Goal: Task Accomplishment & Management: Manage account settings

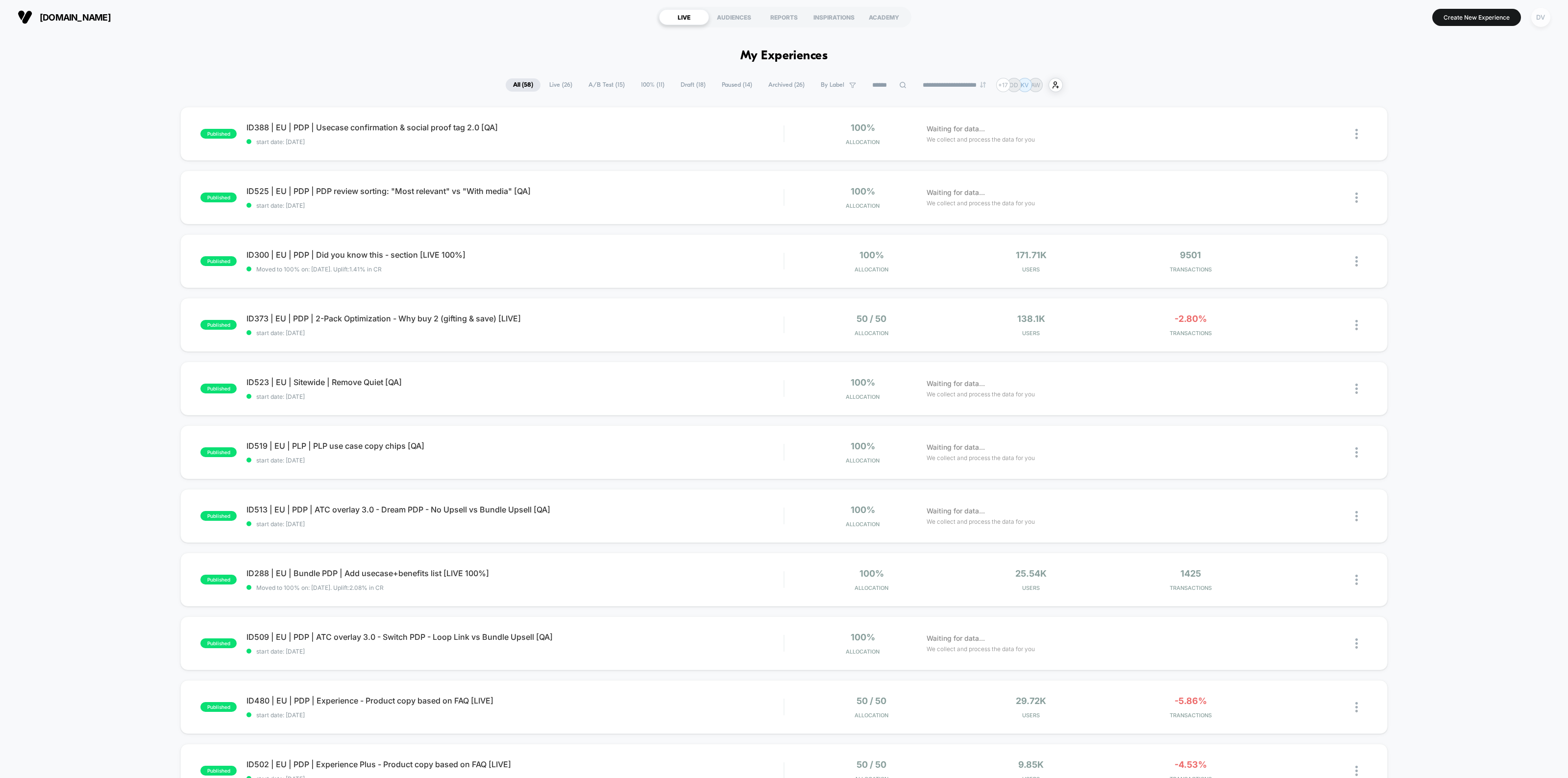
click at [1532, 15] on div "DV" at bounding box center [1540, 17] width 19 height 19
click at [1449, 131] on span "Account Settings" at bounding box center [1529, 134] width 178 height 8
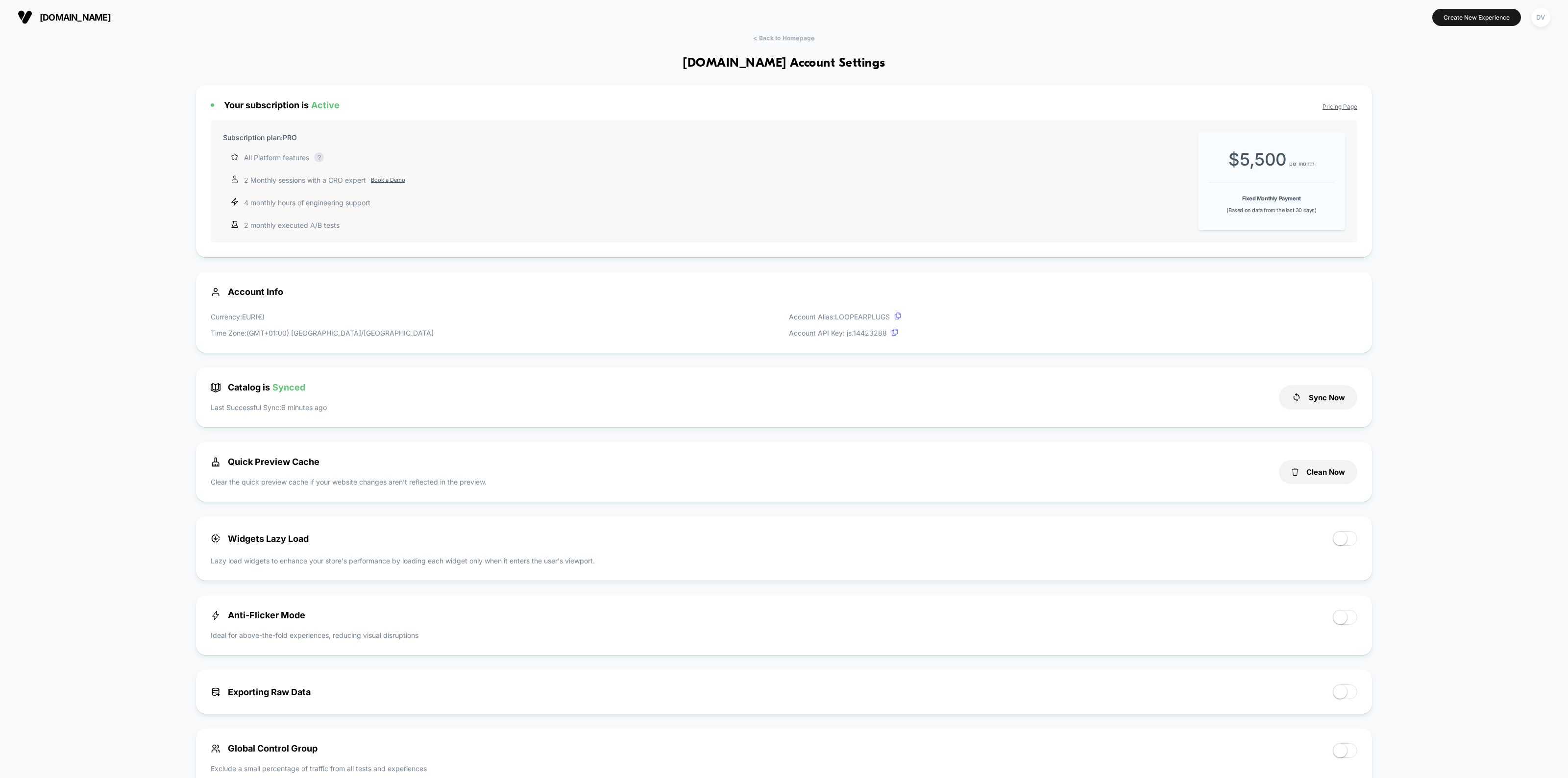
click at [1529, 14] on button "DV" at bounding box center [1540, 17] width 25 height 20
click at [1541, 18] on div "DV" at bounding box center [1540, 17] width 19 height 19
click at [1543, 15] on div "DV" at bounding box center [1540, 17] width 19 height 19
click at [1445, 81] on span "Connected Stores" at bounding box center [1520, 85] width 195 height 8
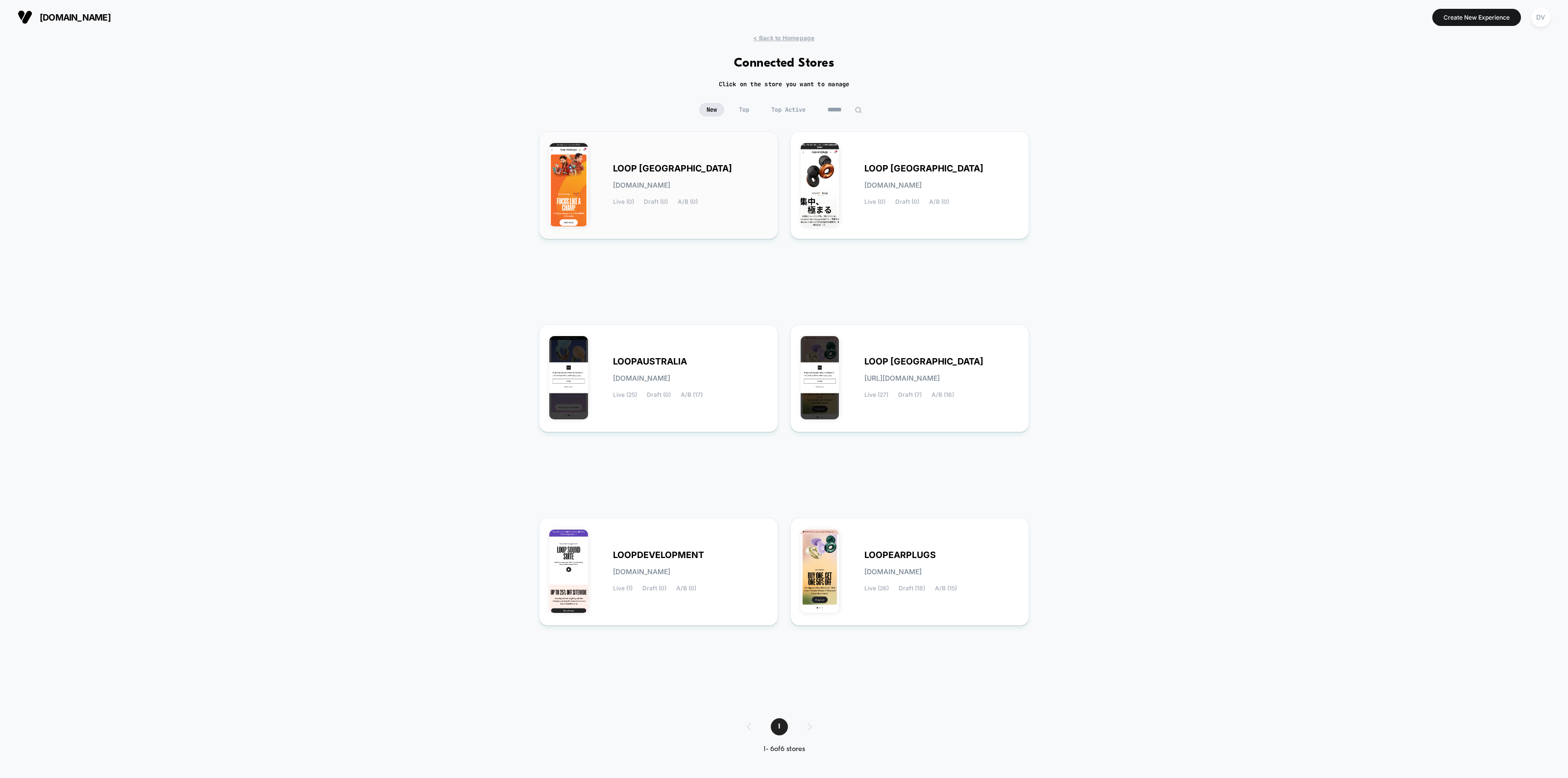
click at [704, 172] on div "LOOP [GEOGRAPHIC_DATA] [DOMAIN_NAME] Live (0) Draft (0) A/B (0)" at bounding box center [690, 185] width 155 height 40
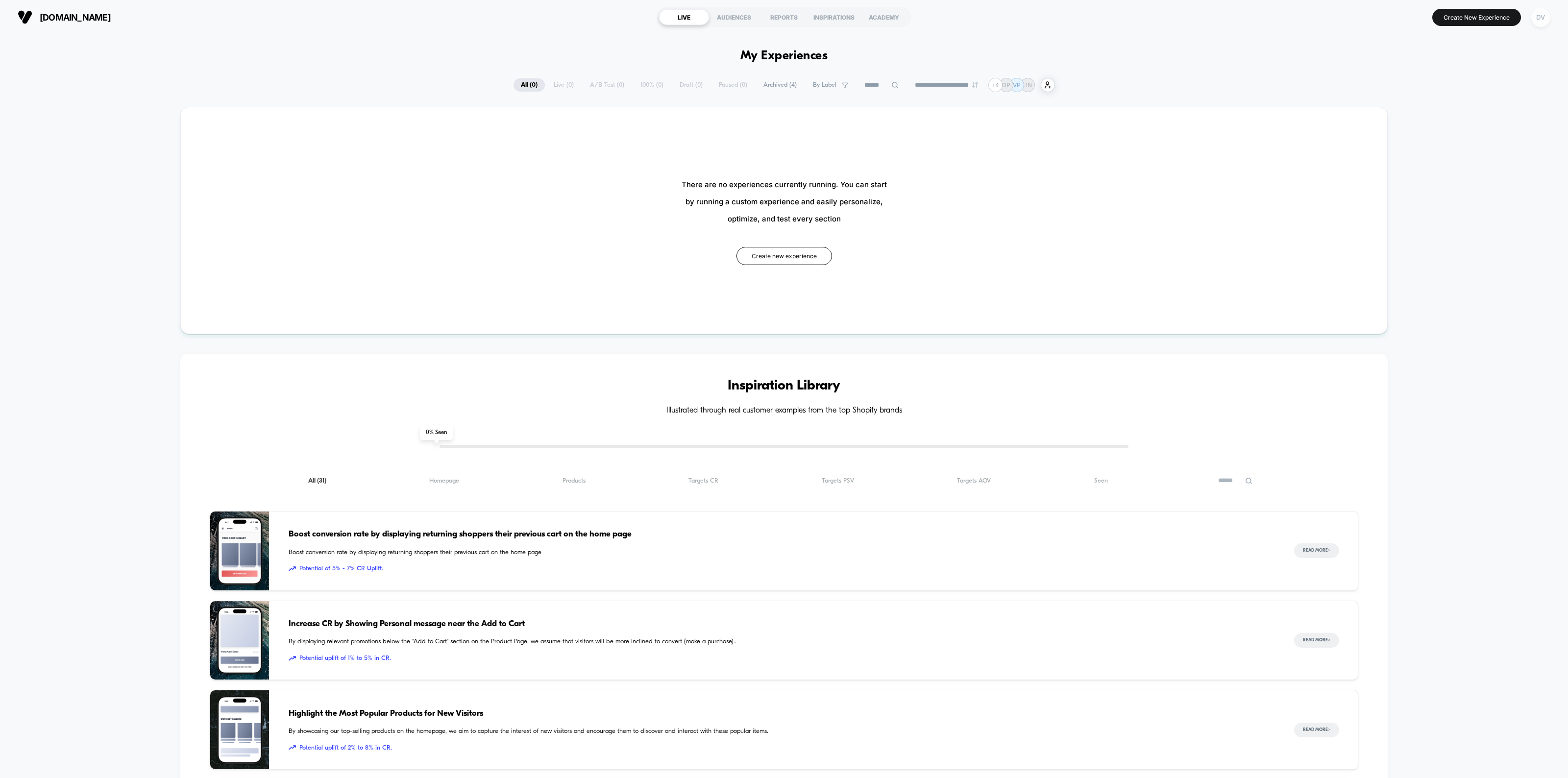
click at [1539, 12] on div "DV" at bounding box center [1540, 17] width 19 height 19
click at [1454, 222] on span "Integrations" at bounding box center [1529, 222] width 178 height 8
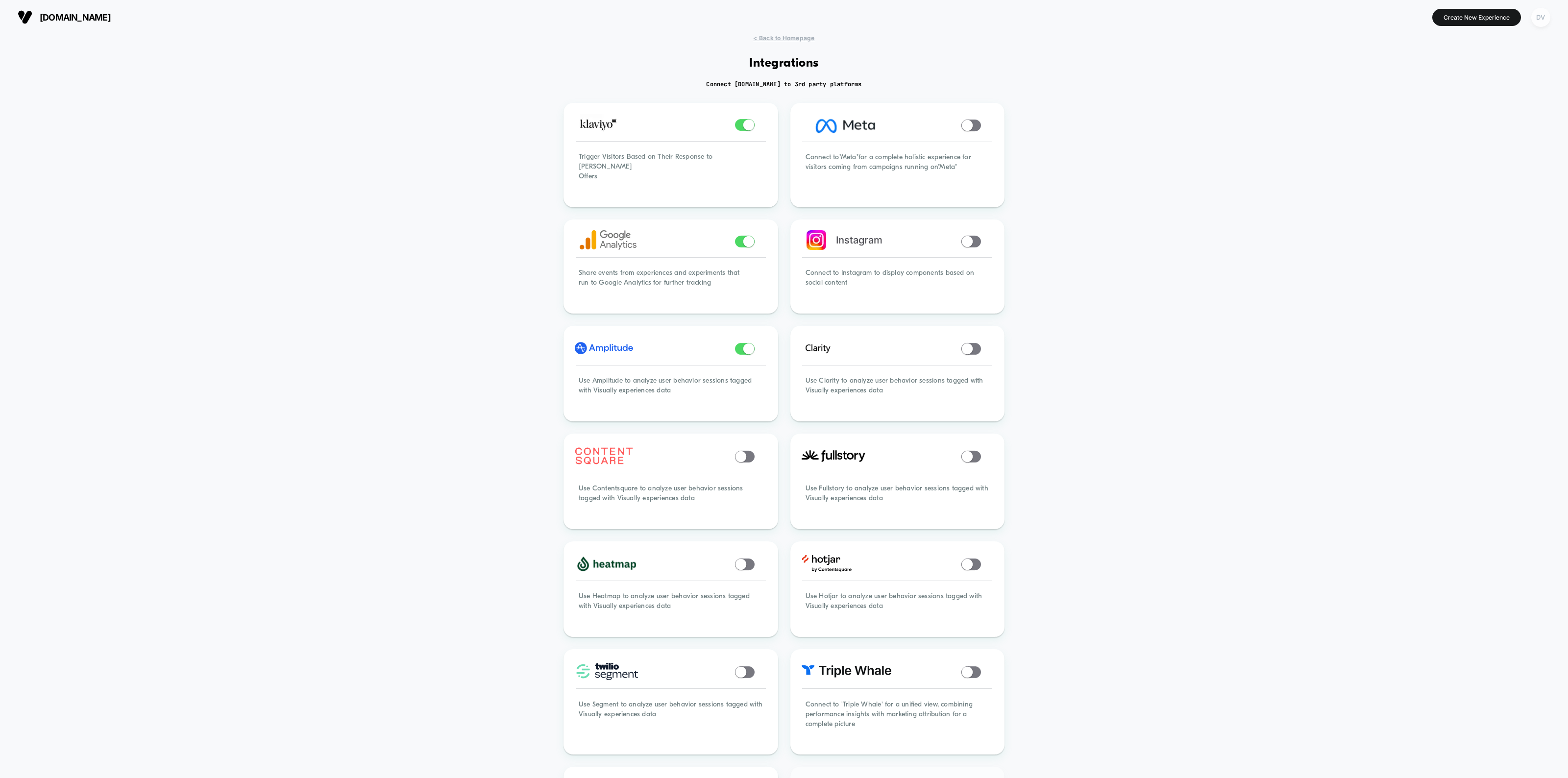
click at [1543, 17] on div "DV" at bounding box center [1540, 17] width 19 height 19
click at [1446, 83] on span "Connected Stores" at bounding box center [1520, 85] width 195 height 8
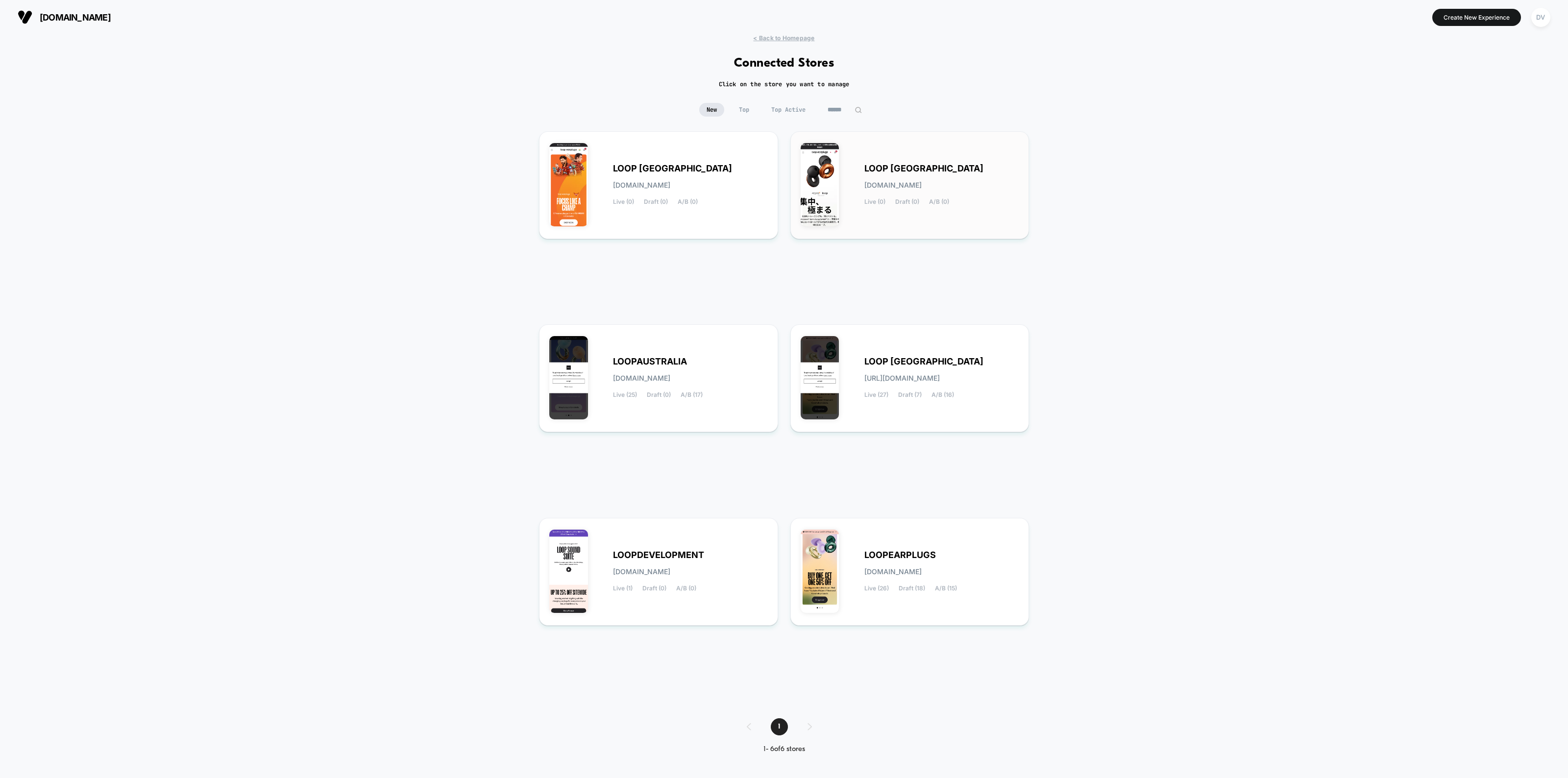
click at [959, 172] on div "LOOP [GEOGRAPHIC_DATA] [DOMAIN_NAME] Live (0) Draft (0) A/B (0)" at bounding box center [942, 185] width 155 height 40
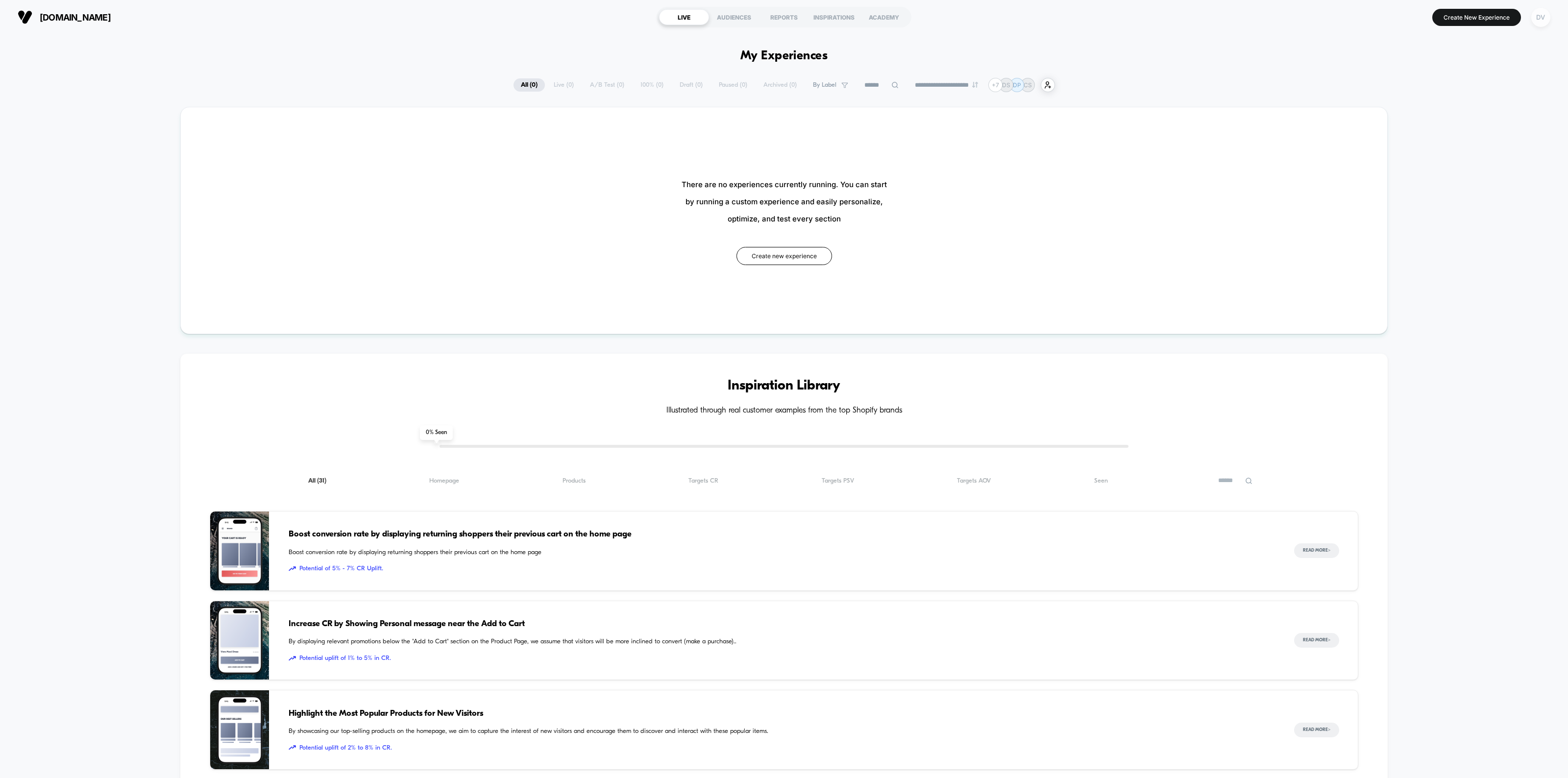
click at [1541, 8] on div "DV" at bounding box center [1540, 17] width 19 height 19
click at [1450, 218] on span "Integrations" at bounding box center [1529, 222] width 178 height 8
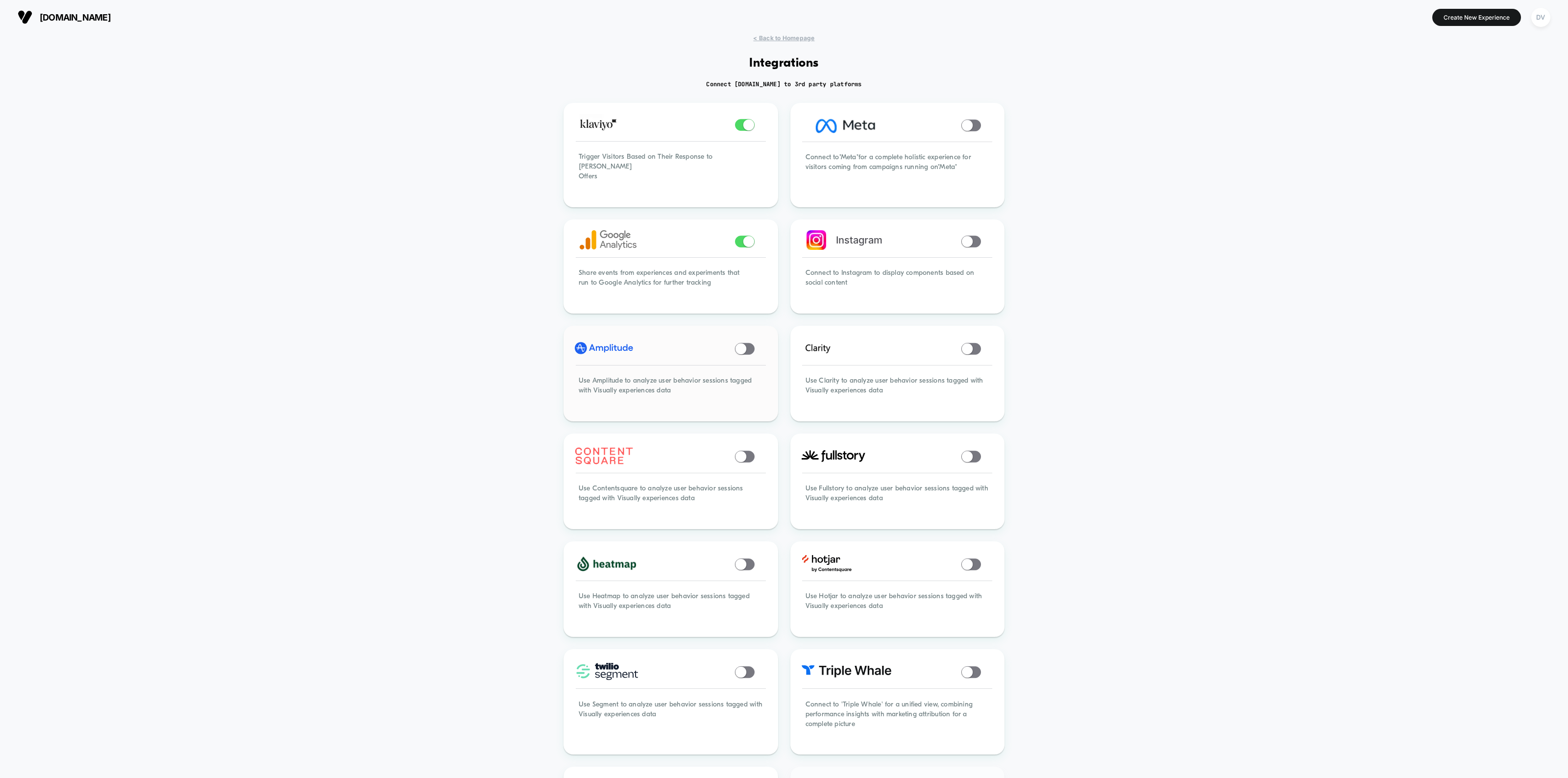
click at [742, 343] on span at bounding box center [740, 348] width 10 height 10
click at [1271, 254] on div "< Back to Homepage Integrations Connect [DOMAIN_NAME] to 3rd party platforms Tr…" at bounding box center [784, 613] width 1568 height 1159
